Goal: Information Seeking & Learning: Learn about a topic

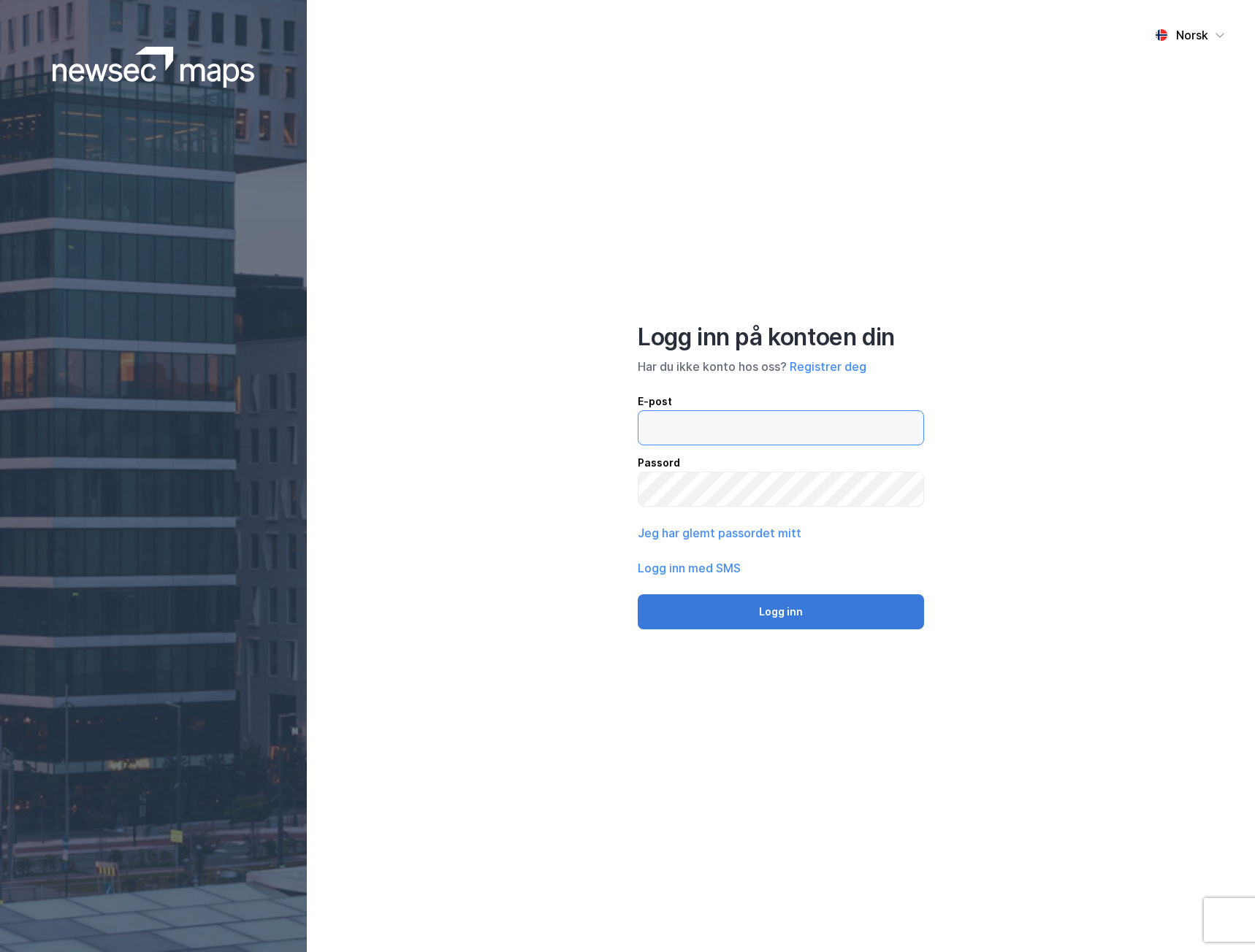
type input "[EMAIL_ADDRESS][DOMAIN_NAME]"
click at [744, 598] on button "Logg inn" at bounding box center [780, 611] width 286 height 35
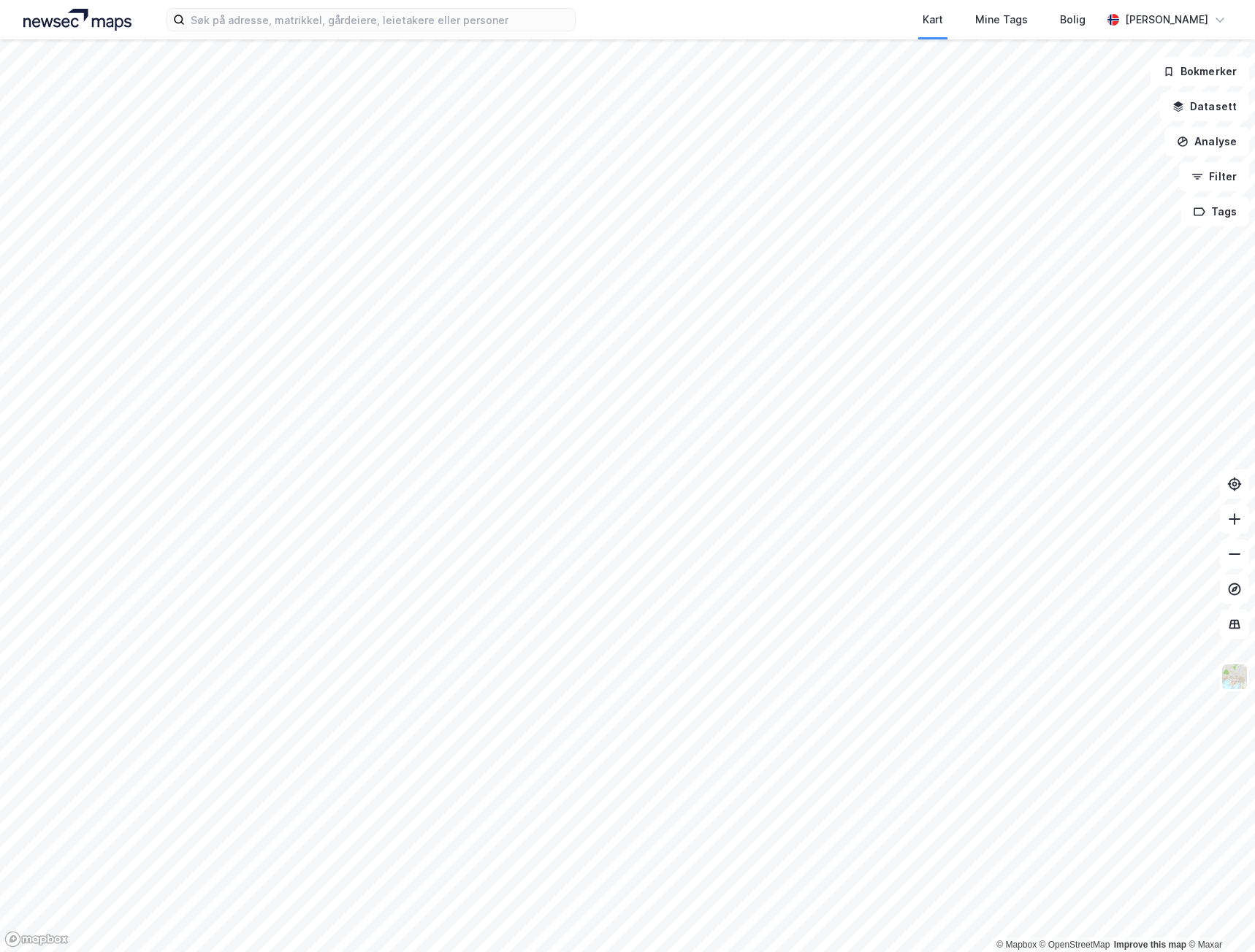
click at [373, 35] on div "Kart Mine Tags Bolig [PERSON_NAME]" at bounding box center [627, 19] width 1255 height 40
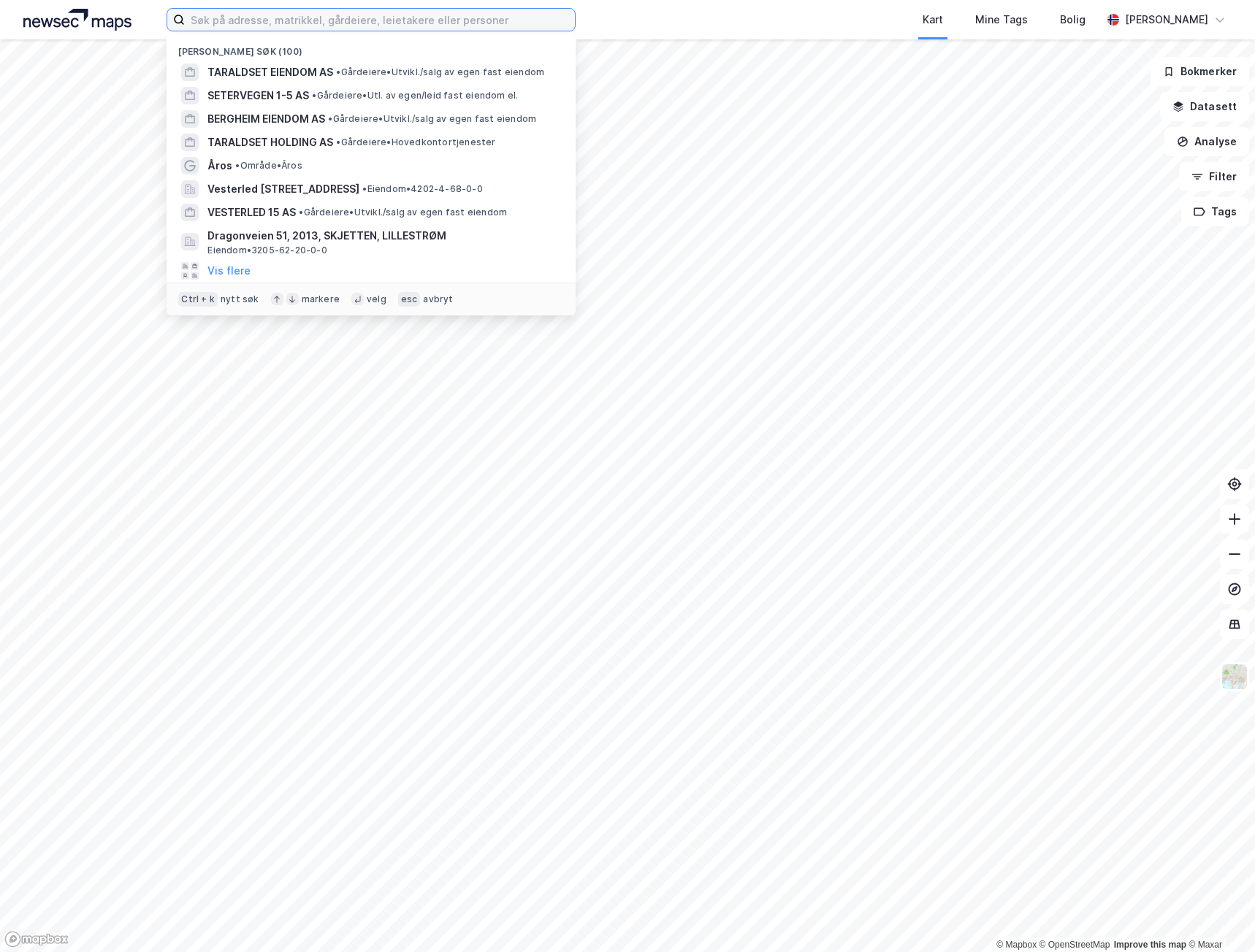
click at [362, 26] on input at bounding box center [380, 19] width 390 height 22
paste input "[PERSON_NAME] AS"
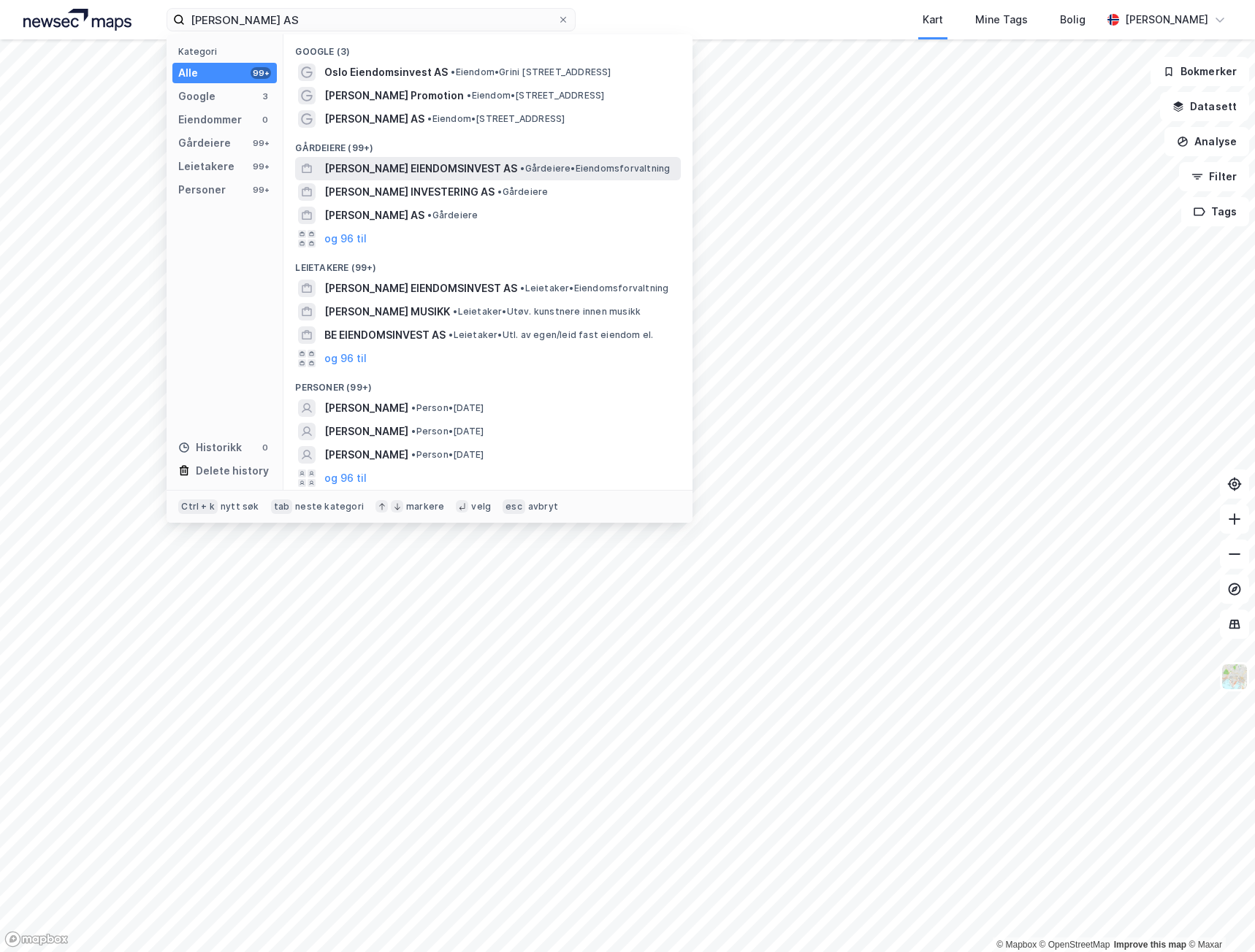
click at [419, 166] on span "[PERSON_NAME] EIENDOMSINVEST AS" at bounding box center [421, 169] width 193 height 18
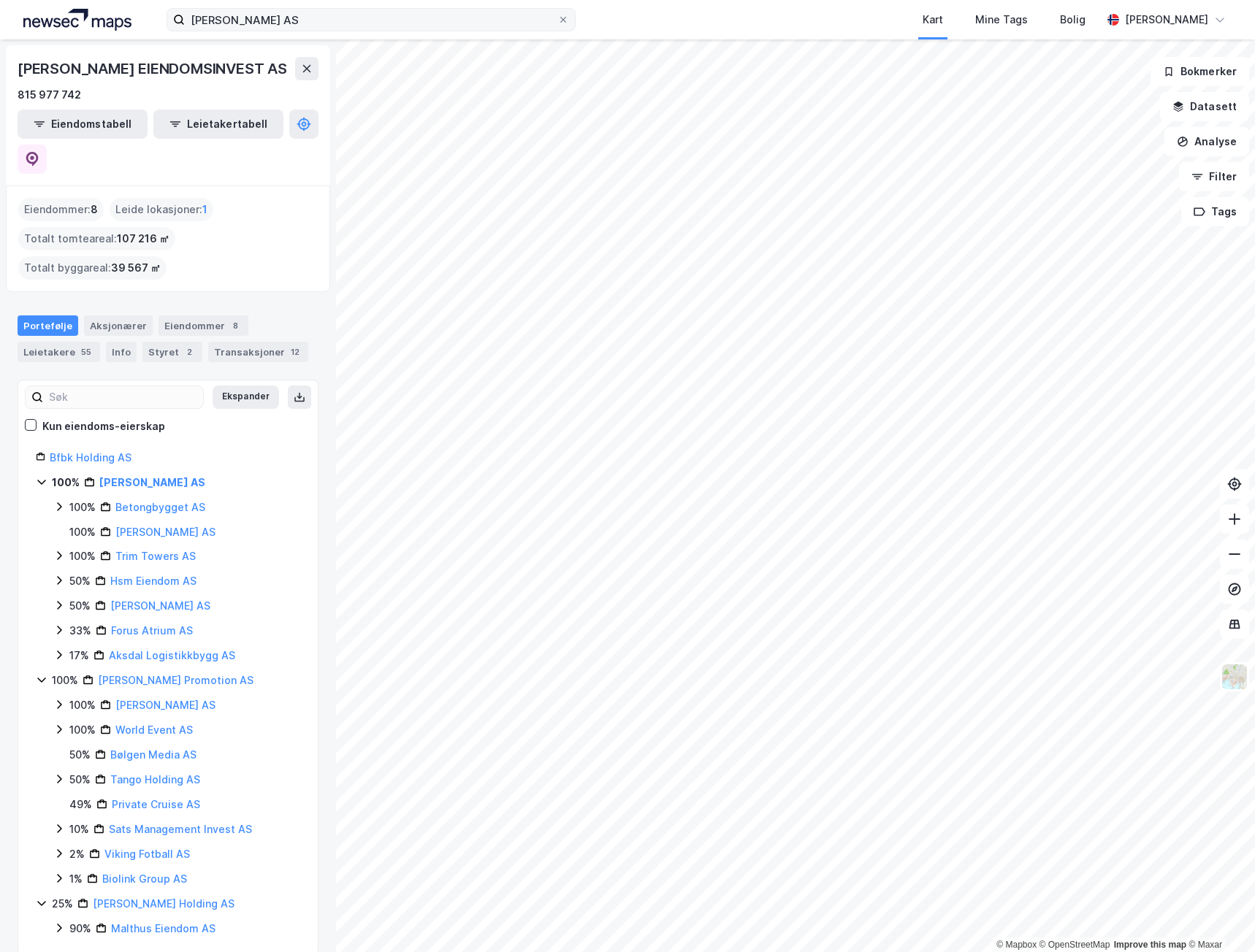
click at [393, 30] on label "[PERSON_NAME] AS" at bounding box center [371, 19] width 409 height 24
click at [393, 30] on input "[PERSON_NAME] AS" at bounding box center [371, 19] width 372 height 22
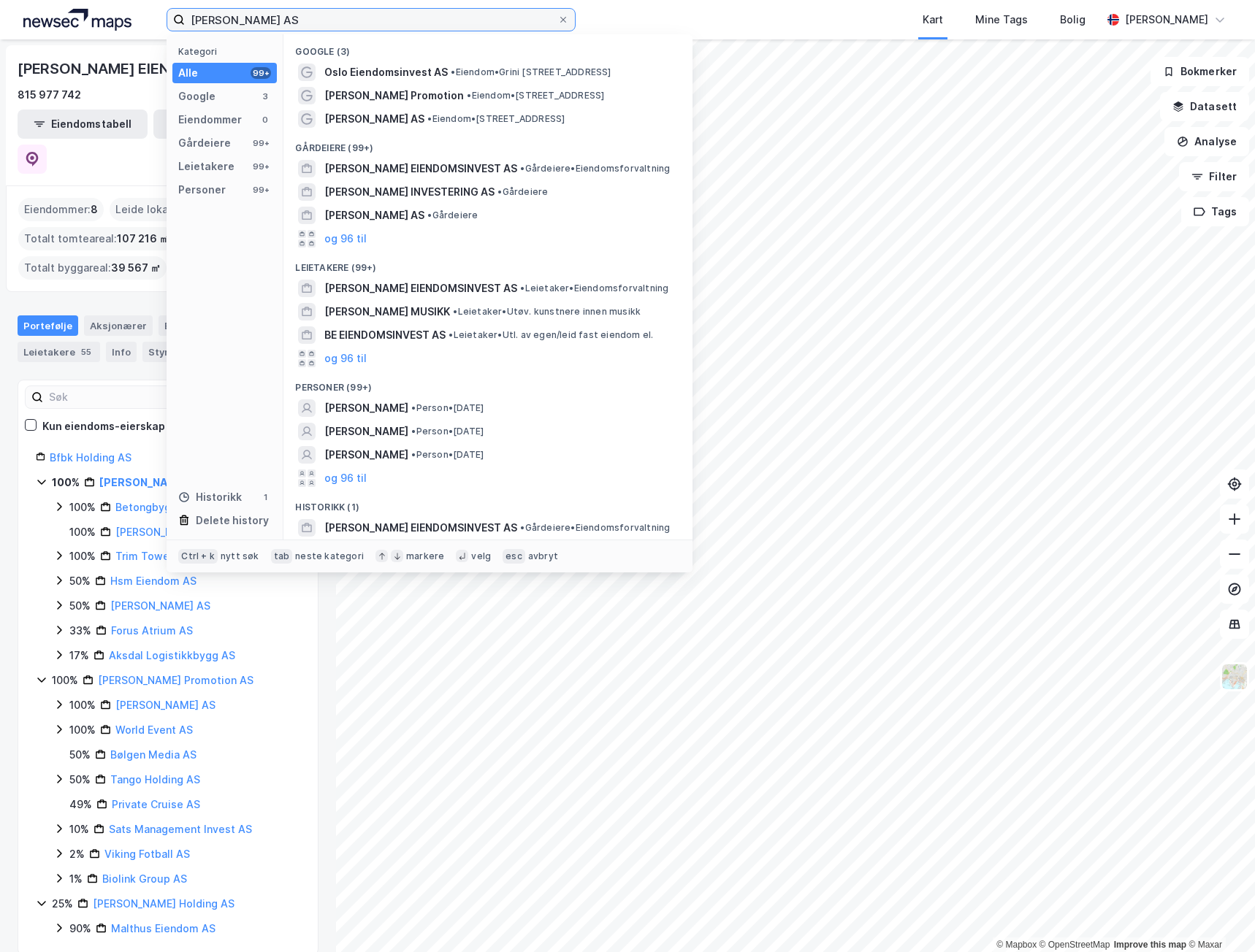
drag, startPoint x: 385, startPoint y: 20, endPoint x: 180, endPoint y: 22, distance: 205.0
click at [180, 22] on label "[PERSON_NAME] AS" at bounding box center [371, 19] width 409 height 24
paste input "Bfbk Holding"
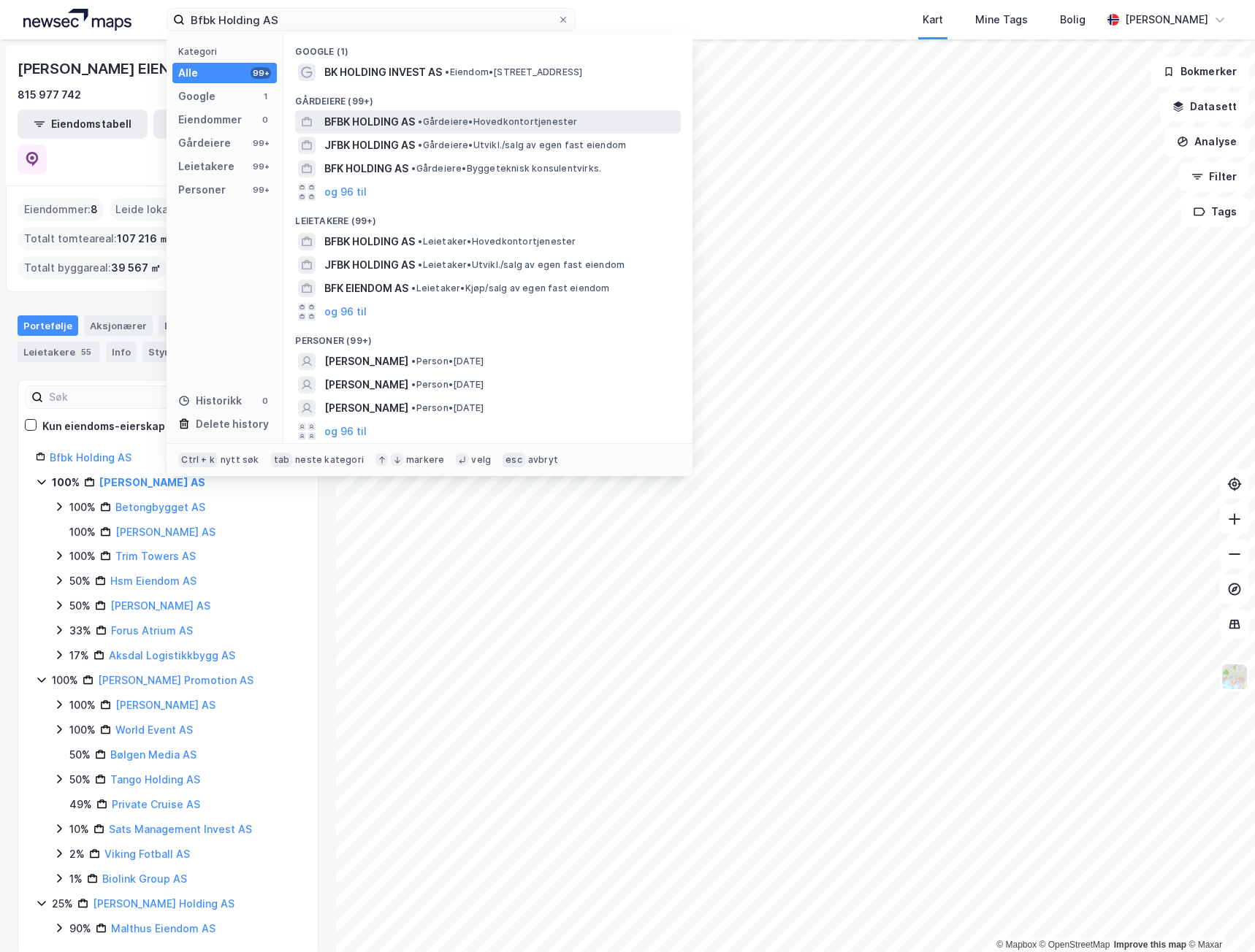
click at [445, 128] on div "BFBK HOLDING AS • Gårdeiere • Hovedkontortjenester" at bounding box center [501, 122] width 354 height 18
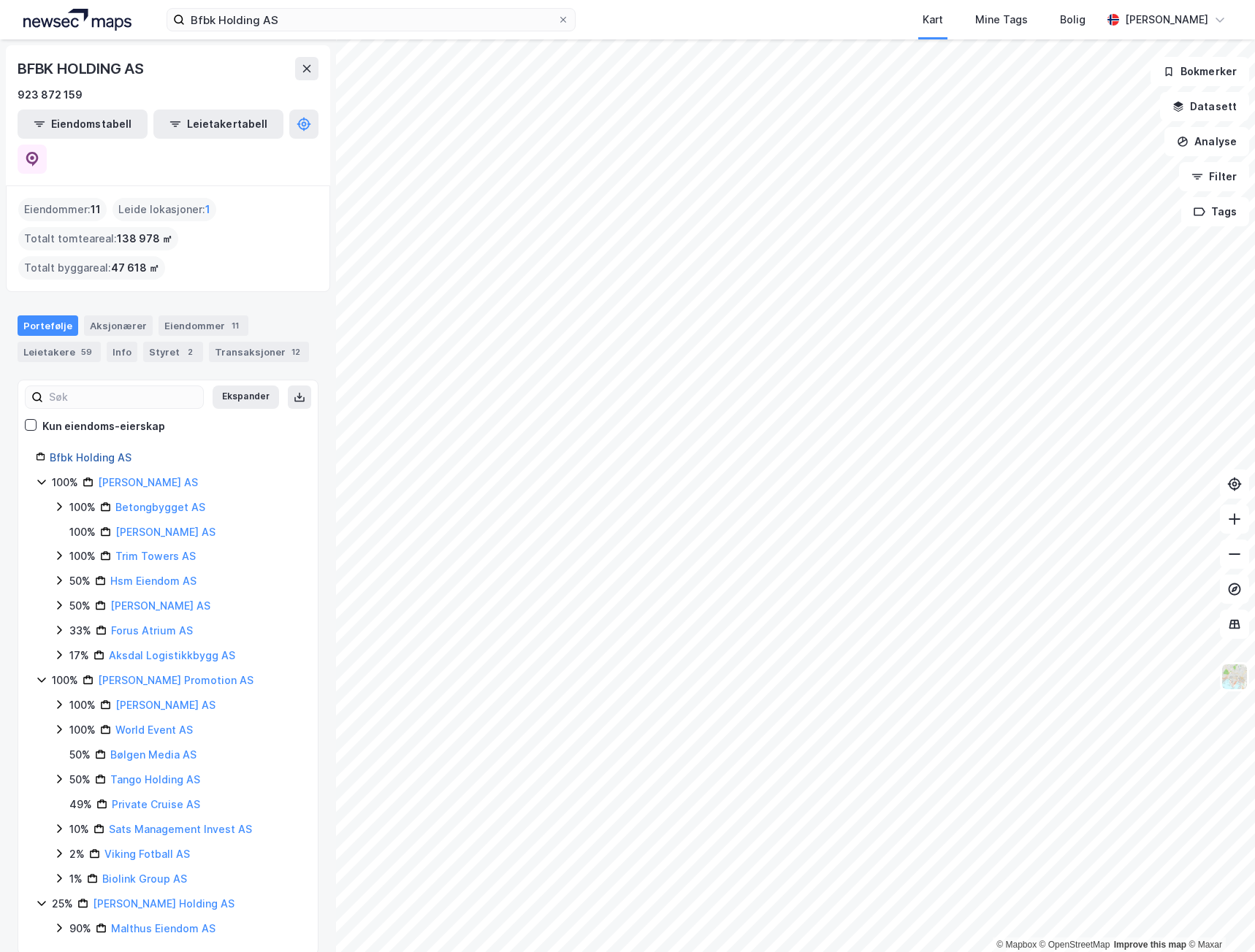
click at [100, 452] on link "Bfbk Holding AS" at bounding box center [90, 457] width 82 height 12
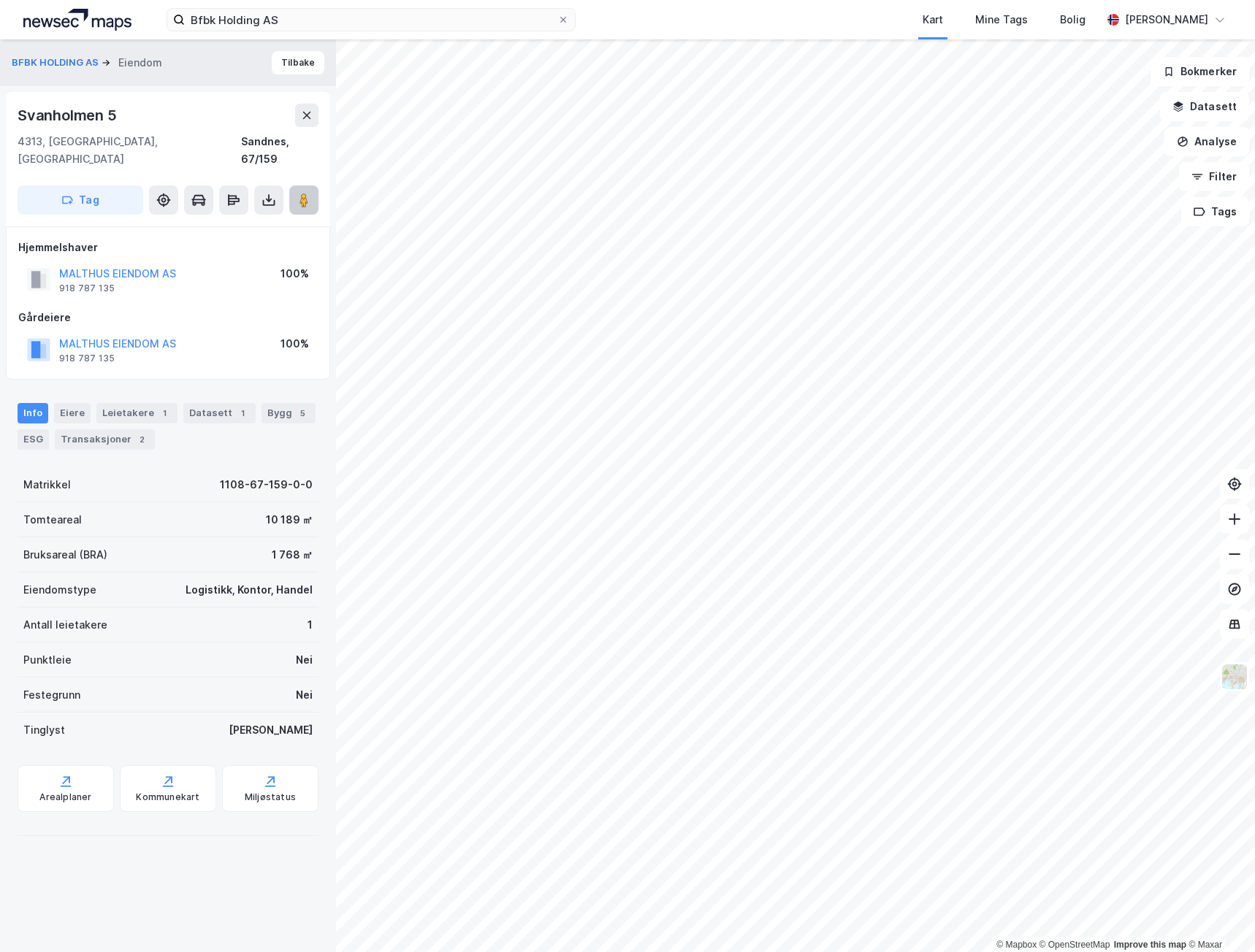
click at [311, 191] on button at bounding box center [304, 200] width 29 height 29
click at [324, 33] on div "Bfbk Holding AS Kart Mine Tags Bolig [PERSON_NAME]" at bounding box center [627, 19] width 1255 height 40
click at [327, 24] on input "Bfbk Holding AS" at bounding box center [371, 19] width 372 height 22
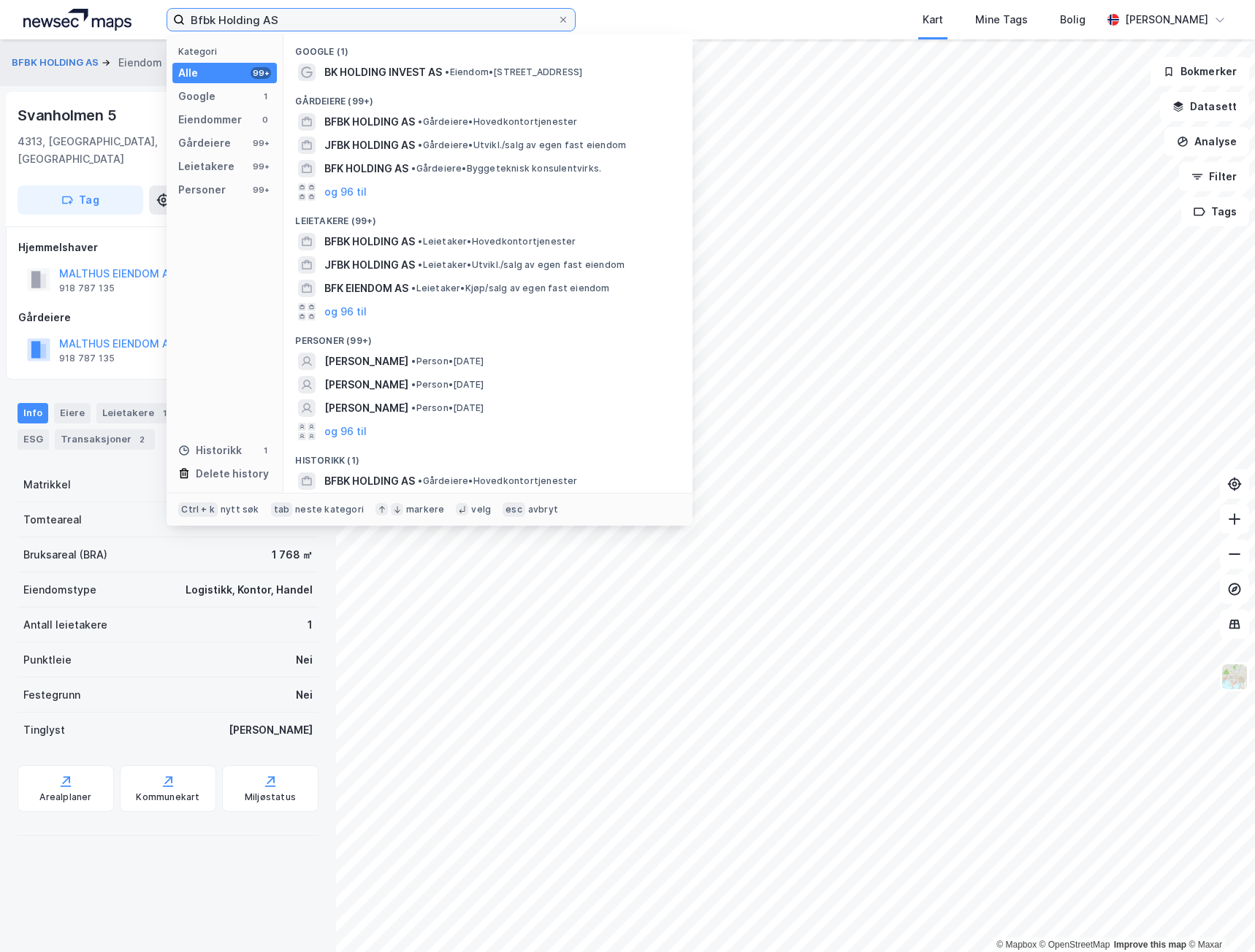
drag, startPoint x: 344, startPoint y: 21, endPoint x: 122, endPoint y: 5, distance: 222.6
click at [122, 5] on div "Bfbk Holding AS Kategori Alle 99+ Google 1 Eiendommer 0 Gårdeiere 99+ Leietaker…" at bounding box center [627, 19] width 1255 height 40
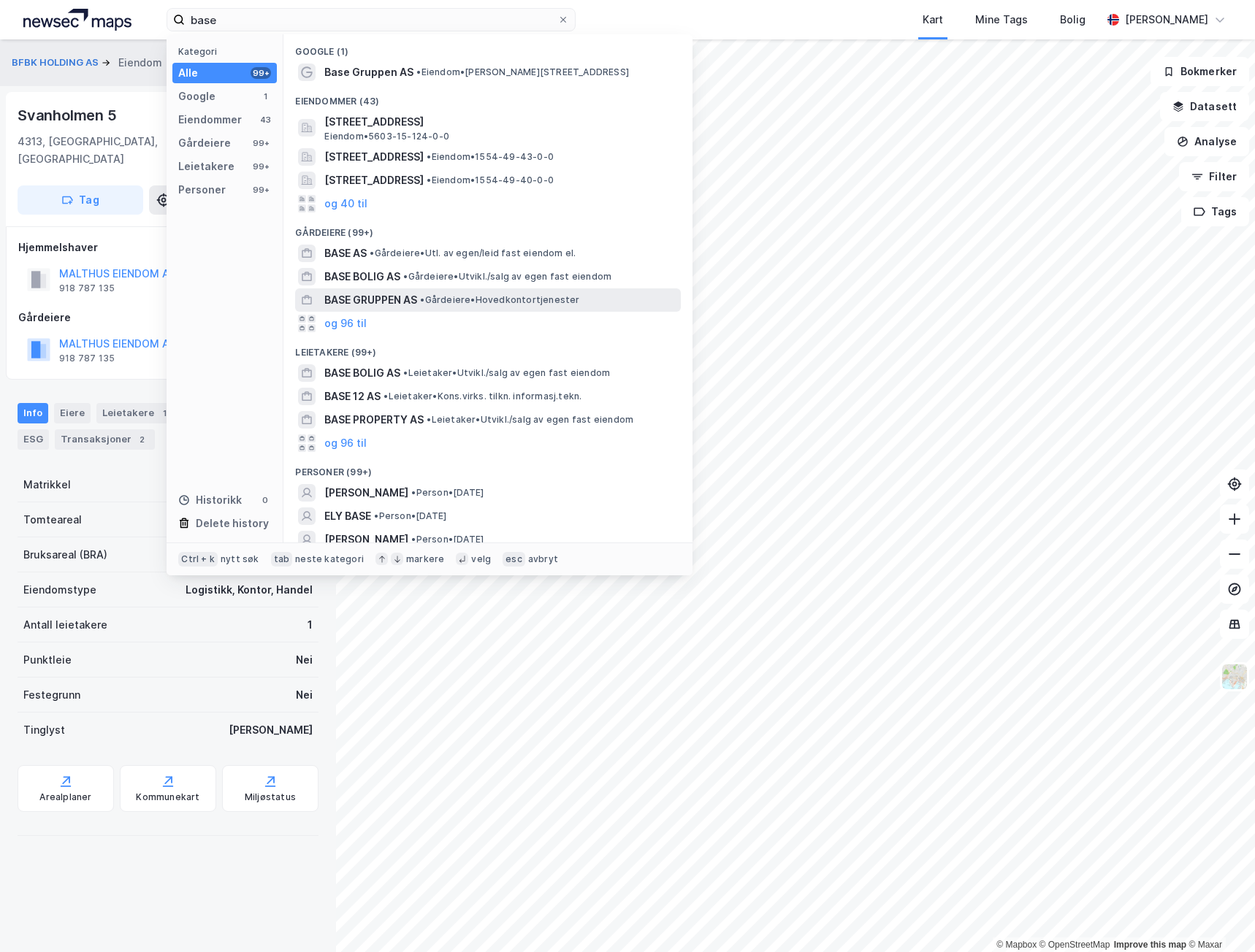
click at [424, 311] on div "BASE GRUPPEN AS • Gårdeiere • Hovedkontortjenester" at bounding box center [488, 300] width 386 height 24
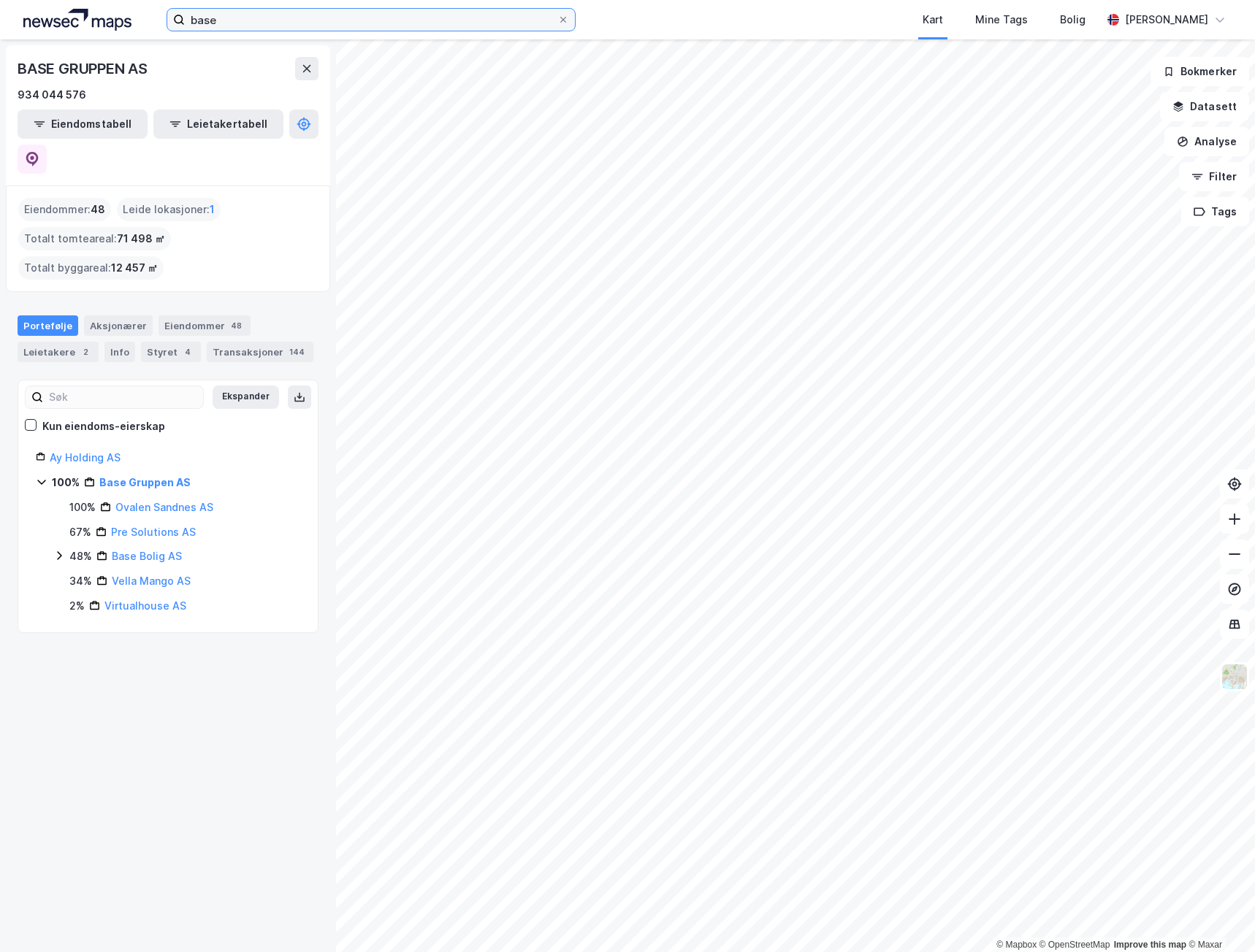
click at [268, 19] on input "base" at bounding box center [371, 19] width 372 height 22
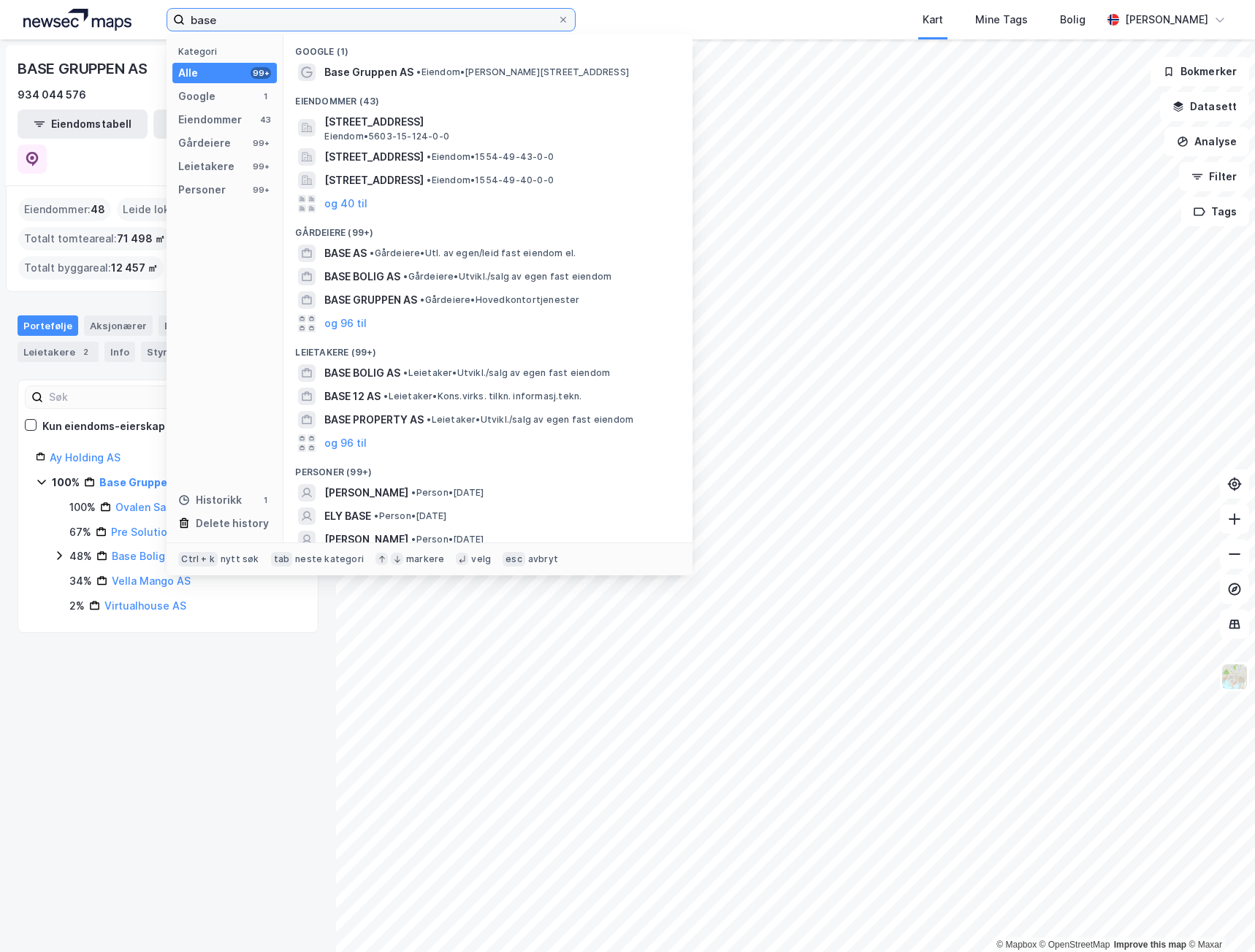
drag, startPoint x: 307, startPoint y: 23, endPoint x: 161, endPoint y: 23, distance: 146.0
click at [161, 23] on div "base Kategori Alle 99+ Google 1 Eiendommer 43 Gårdeiere 99+ Leietakere 99+ Pers…" at bounding box center [627, 19] width 1255 height 40
paste input "[STREET_ADDRESS]"
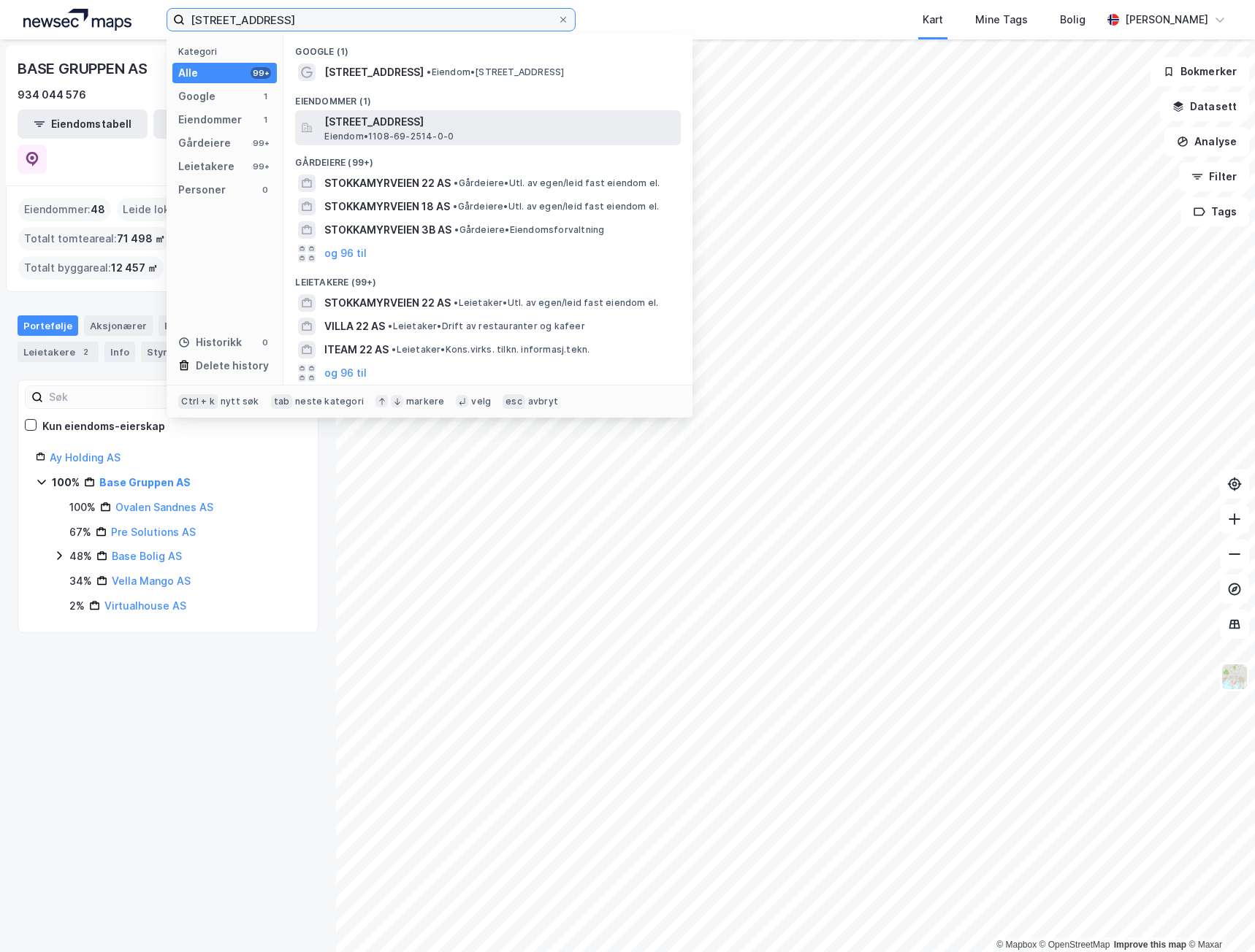
type input "[STREET_ADDRESS]"
click at [402, 127] on span "[STREET_ADDRESS]" at bounding box center [500, 122] width 350 height 18
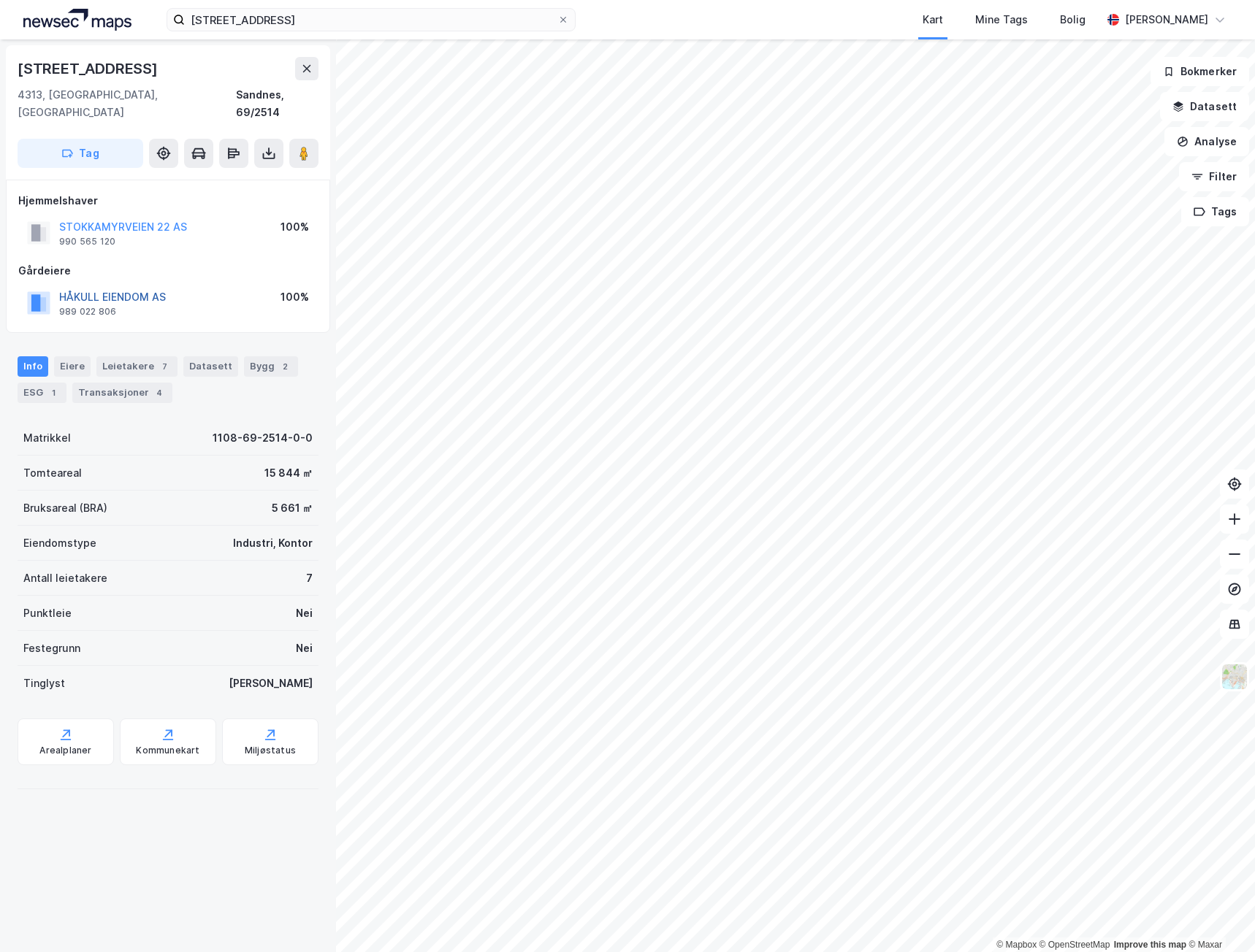
click at [0, 0] on button "HÅKULL EIENDOM AS" at bounding box center [0, 0] width 0 height 0
click at [0, 0] on button "STOKKAMYRVEIEN 22 AS" at bounding box center [0, 0] width 0 height 0
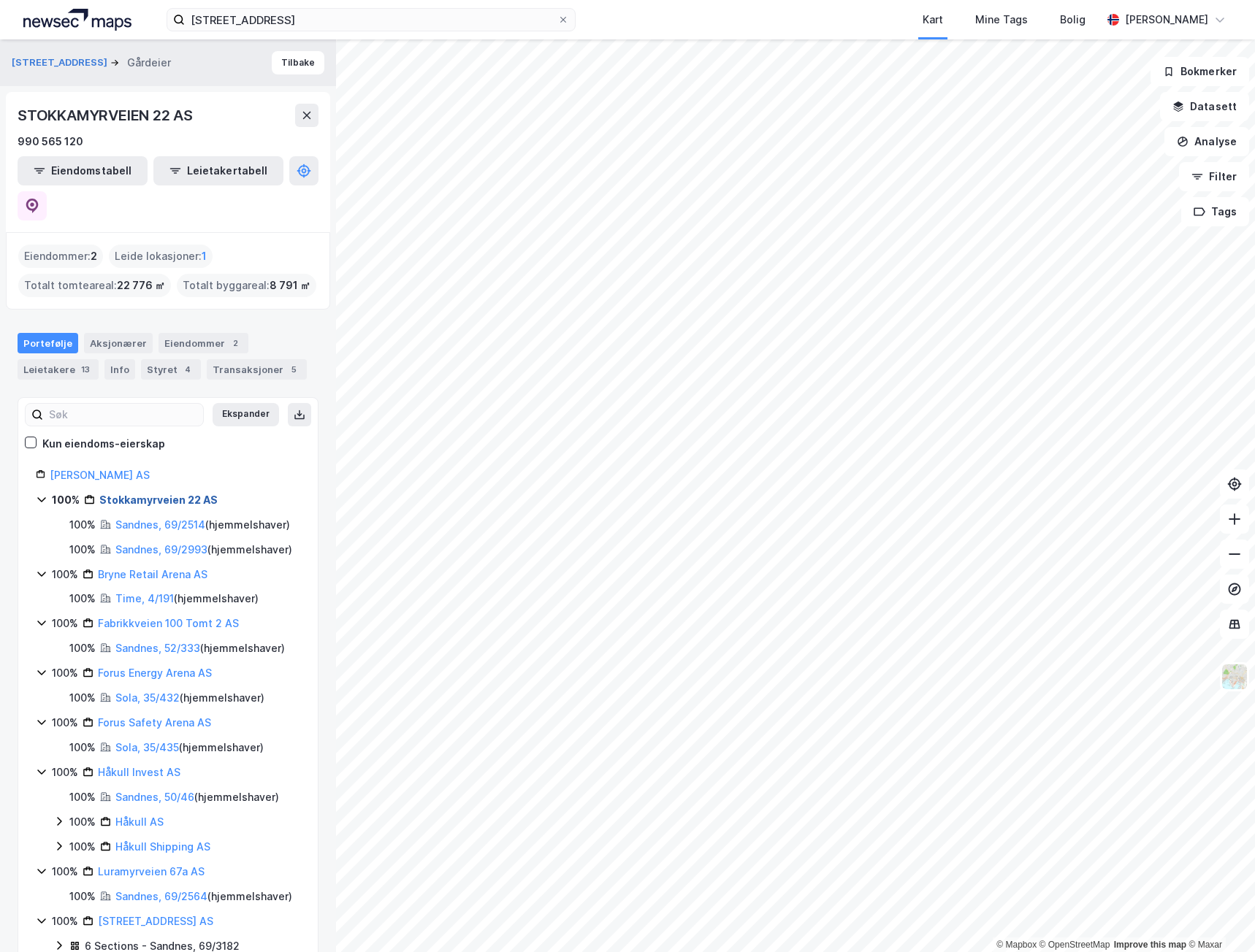
click at [163, 494] on link "Stokkamyrveien 22 AS" at bounding box center [158, 500] width 118 height 12
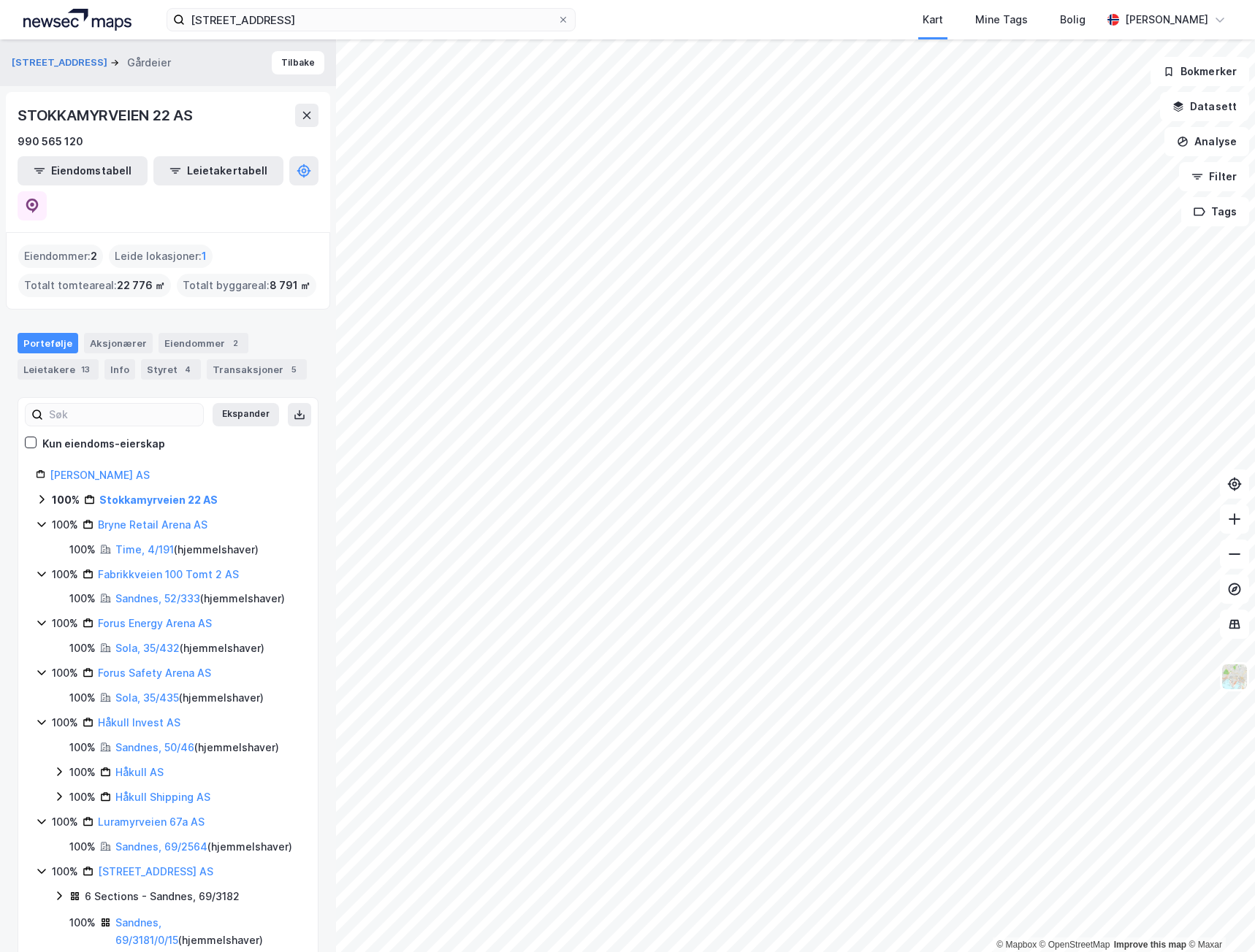
click at [221, 491] on div "100% Stokkamyrveien 22 AS" at bounding box center [176, 500] width 248 height 18
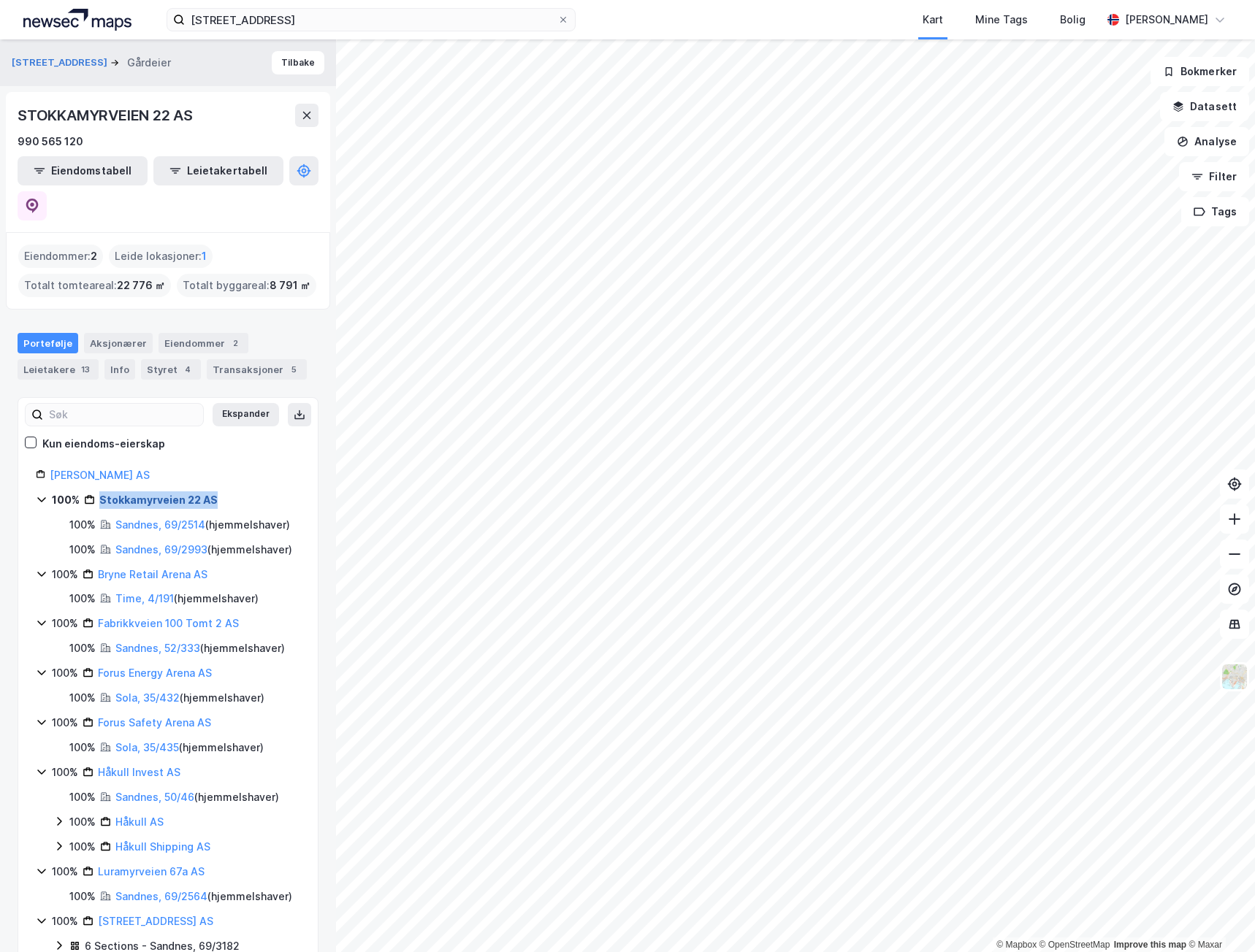
drag, startPoint x: 237, startPoint y: 463, endPoint x: 102, endPoint y: 469, distance: 135.1
click at [102, 491] on div "100% Stokkamyrveien 22 AS" at bounding box center [176, 500] width 248 height 18
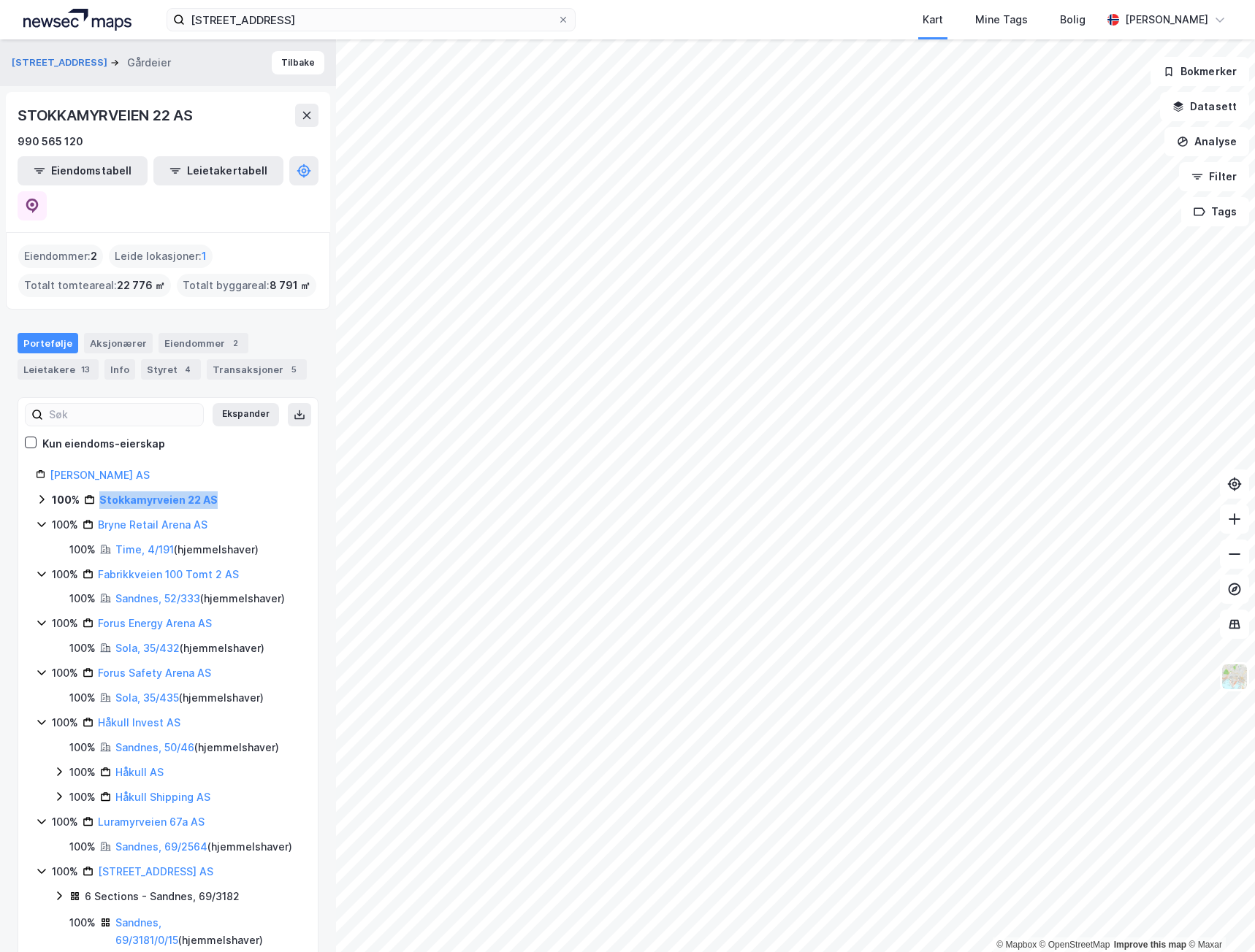
copy link "Stokkamyrveien 22 AS"
